Goal: Task Accomplishment & Management: Manage account settings

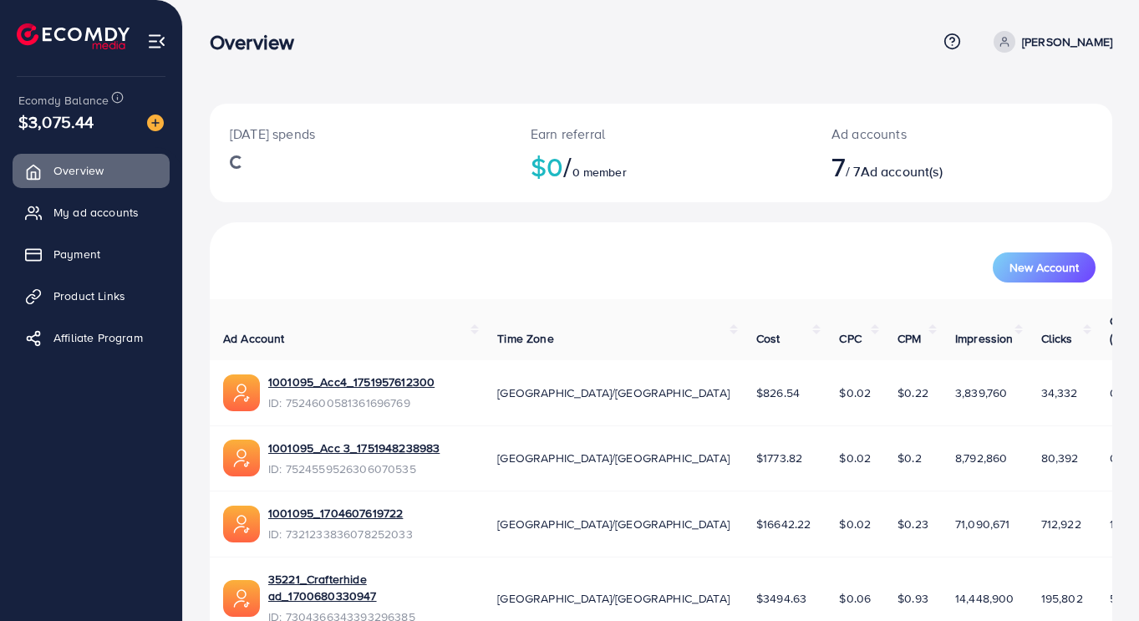
click at [125, 202] on link "My ad accounts" at bounding box center [91, 212] width 157 height 33
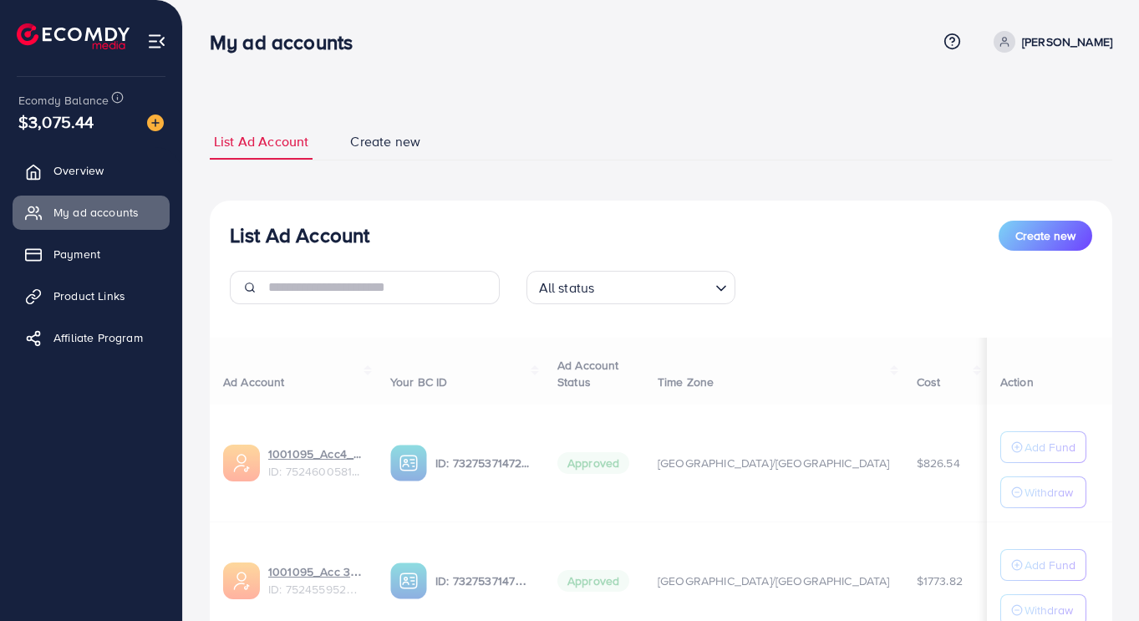
click at [136, 220] on span "My ad accounts" at bounding box center [95, 212] width 85 height 17
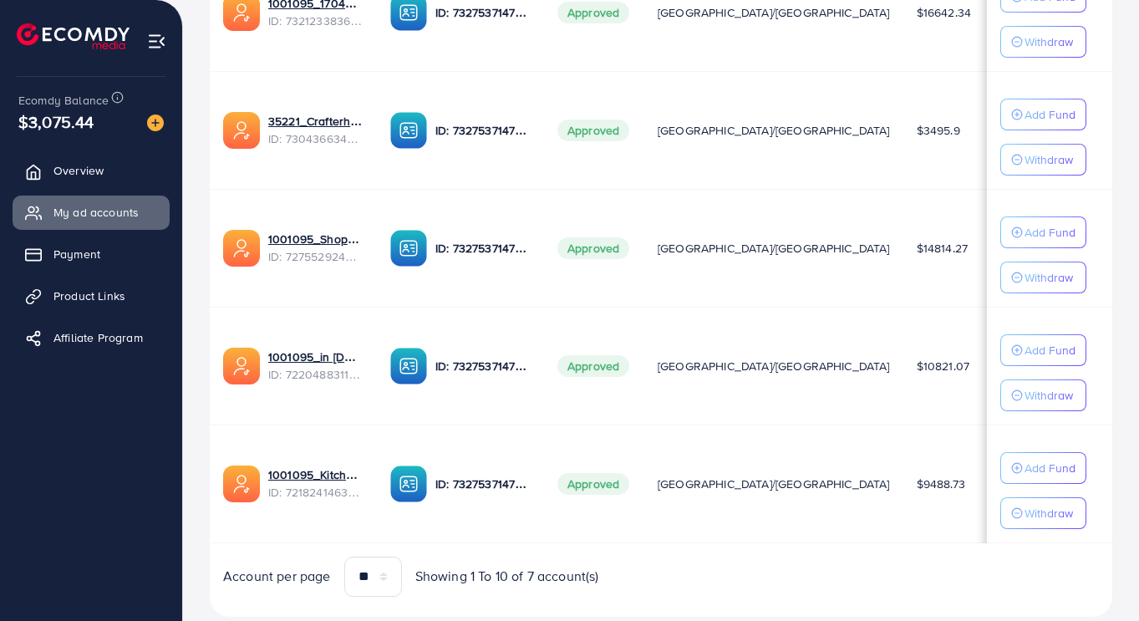
scroll to position [732, 0]
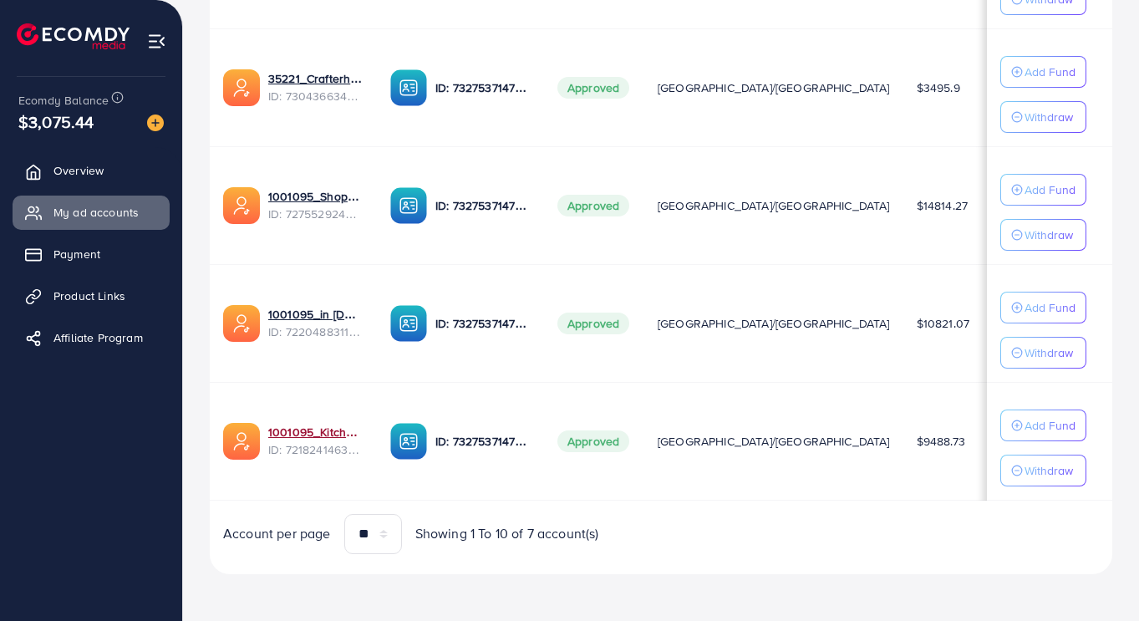
click at [311, 424] on link "1001095_Kitchenlyst_1680641549988" at bounding box center [315, 432] width 95 height 17
click at [313, 316] on link "1001095_in [DOMAIN_NAME]_1681150971525" at bounding box center [315, 314] width 95 height 17
click at [321, 191] on link "1001095_Shopping Center" at bounding box center [315, 196] width 95 height 17
click at [305, 79] on link "35221_Crafterhide ad_1700680330947" at bounding box center [315, 78] width 95 height 17
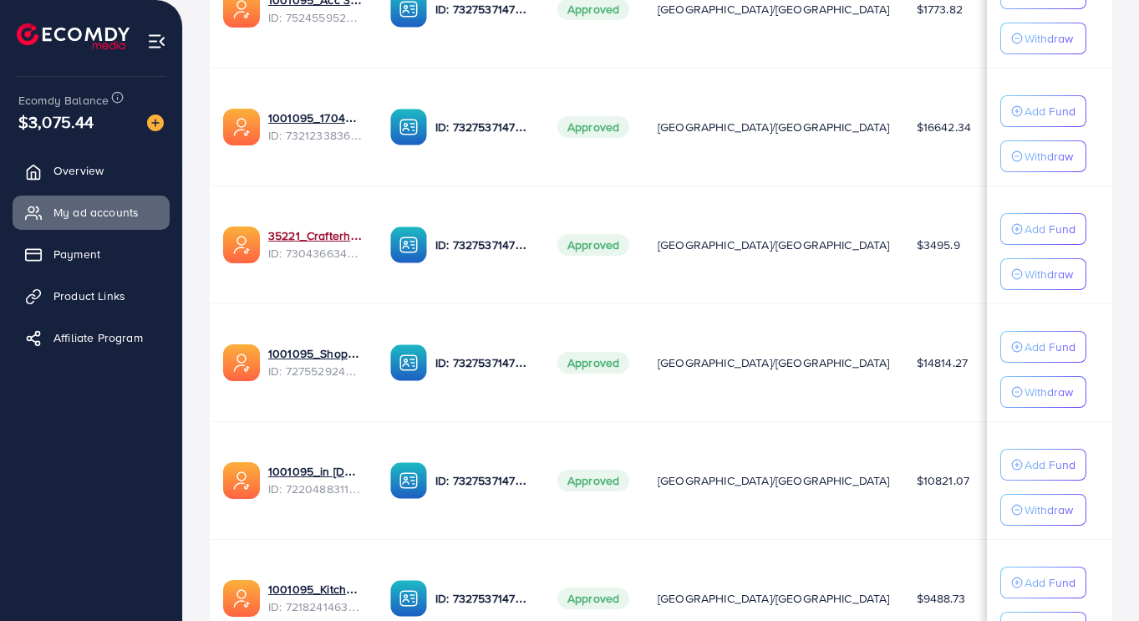
scroll to position [549, 0]
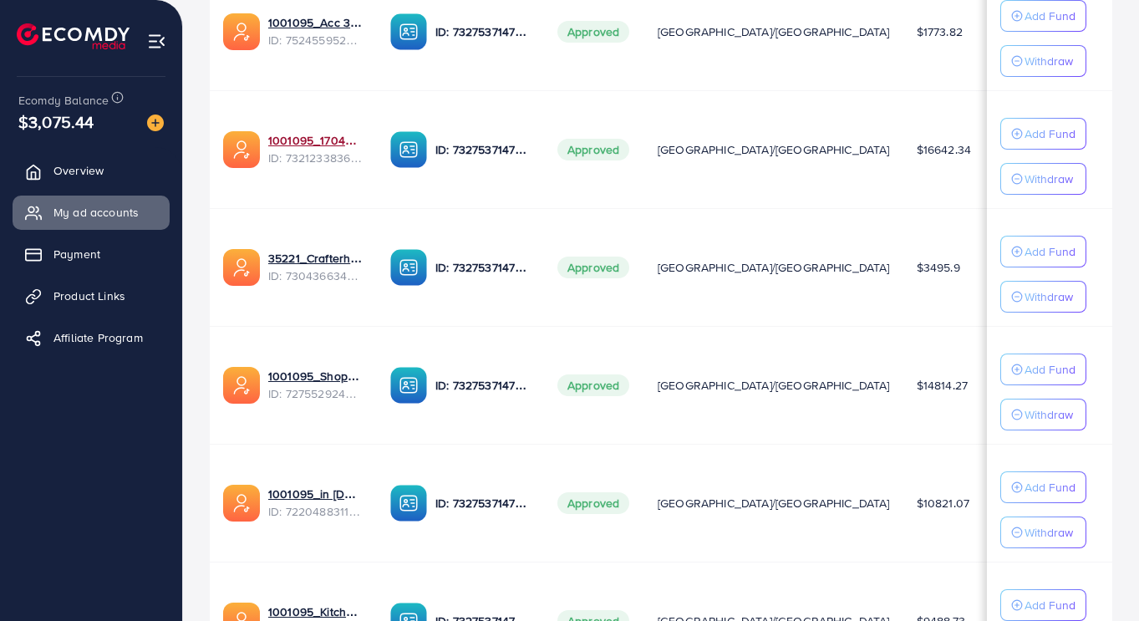
click at [305, 145] on link "1001095_1704607619722" at bounding box center [315, 140] width 95 height 17
click at [296, 24] on link "1001095_Acc 3_1751948238983" at bounding box center [315, 22] width 95 height 17
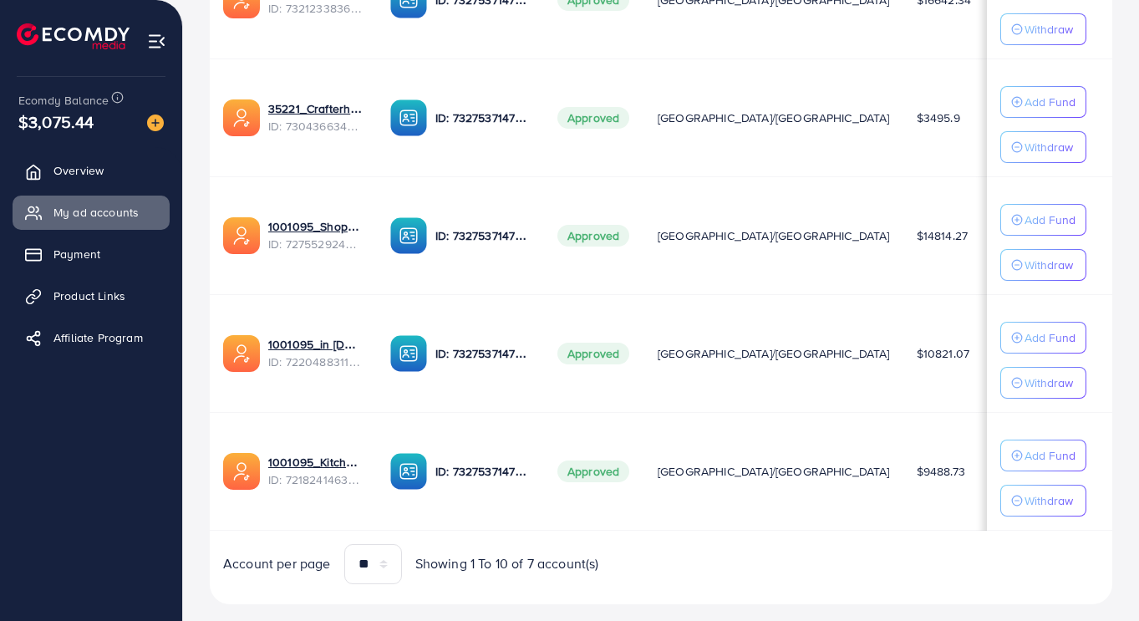
scroll to position [706, 0]
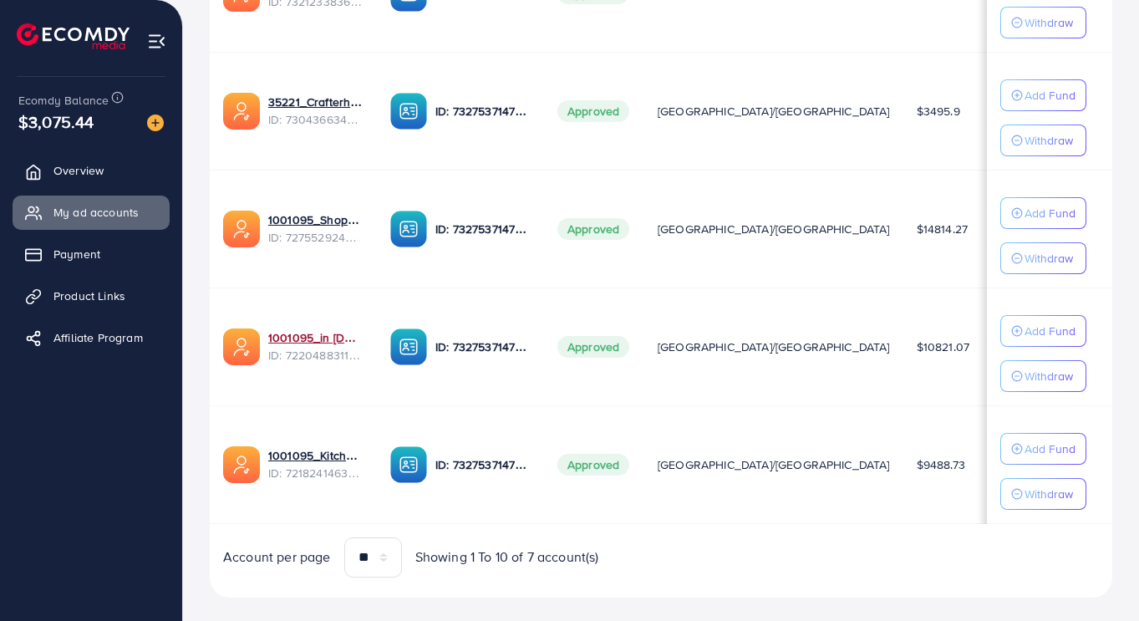
click at [310, 343] on link "1001095_in [DOMAIN_NAME]_1681150971525" at bounding box center [315, 337] width 95 height 17
